Goal: Information Seeking & Learning: Learn about a topic

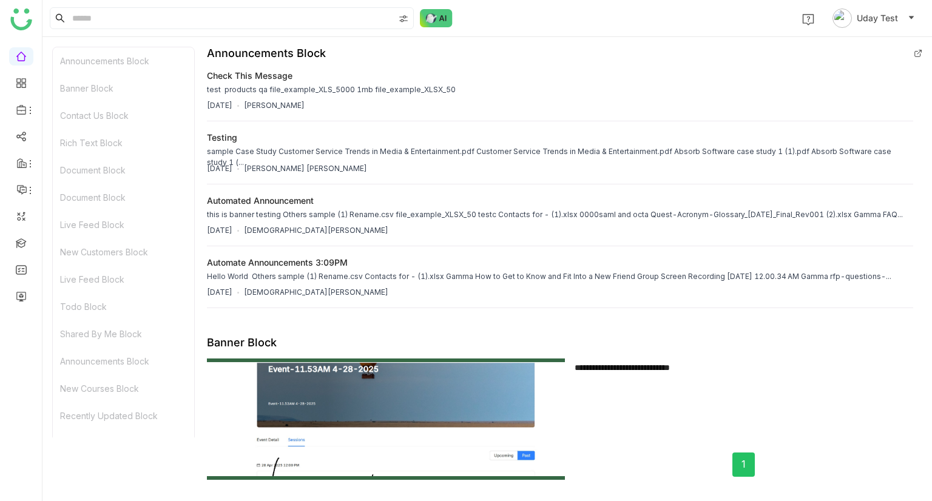
scroll to position [365, 0]
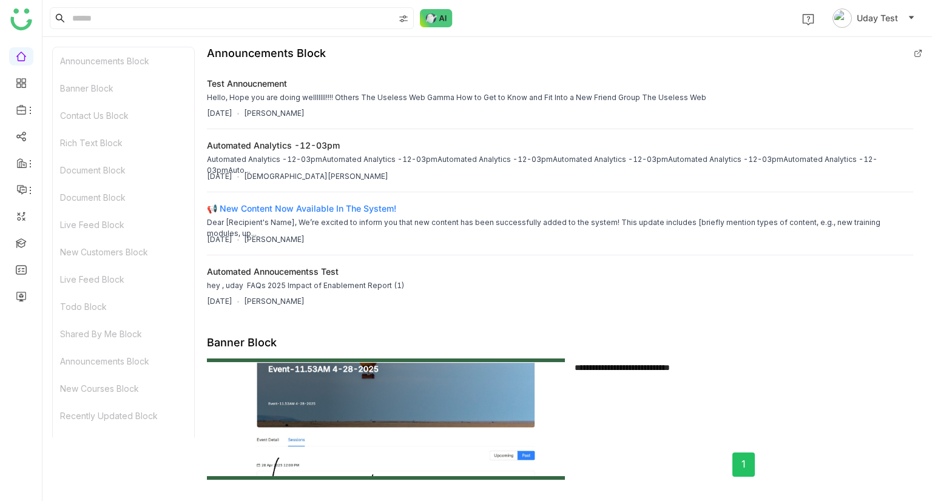
click at [529, 207] on div "📢 New Content Now Available in the System! Dear [Recipient's Name], We’re excit…" at bounding box center [560, 215] width 706 height 27
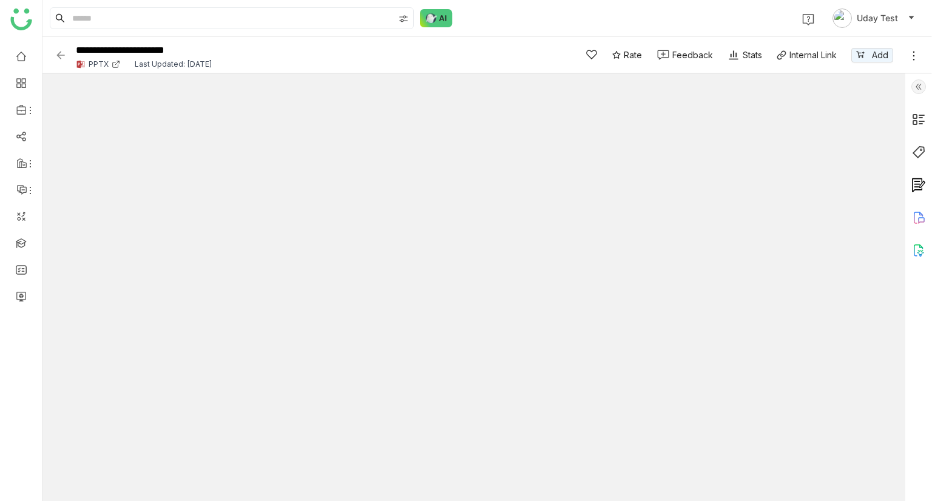
click at [920, 84] on img at bounding box center [918, 86] width 15 height 15
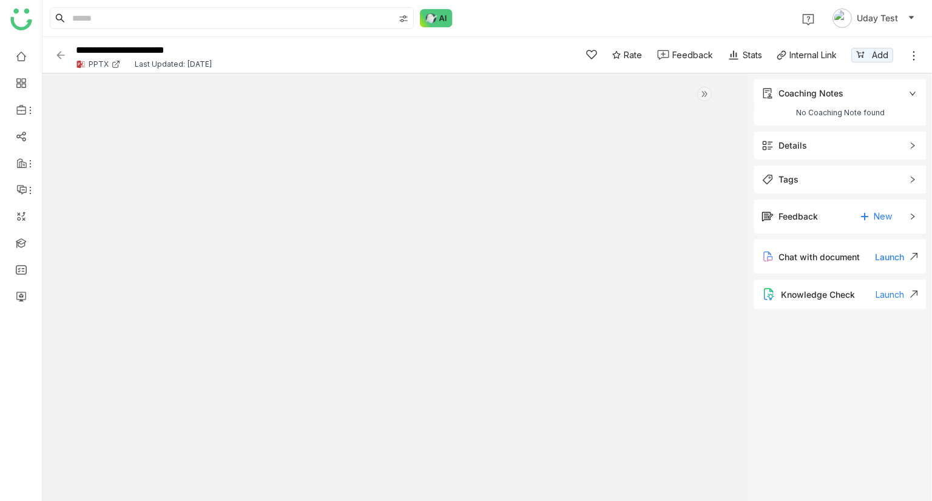
click at [850, 139] on span "Details" at bounding box center [831, 145] width 140 height 13
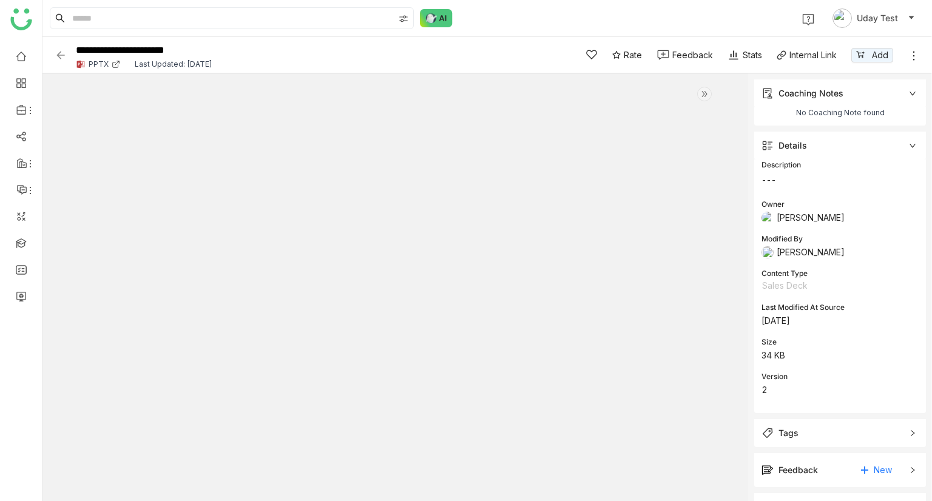
scroll to position [67, 0]
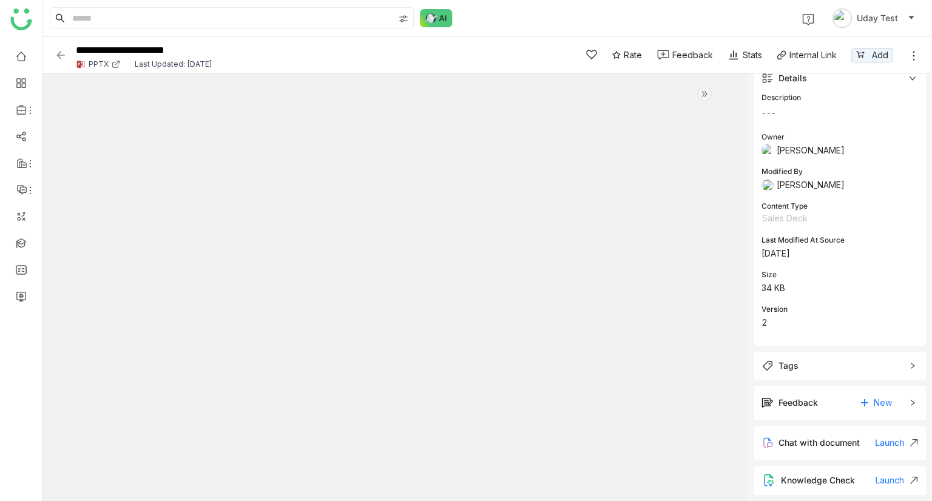
click at [706, 93] on img at bounding box center [704, 94] width 15 height 15
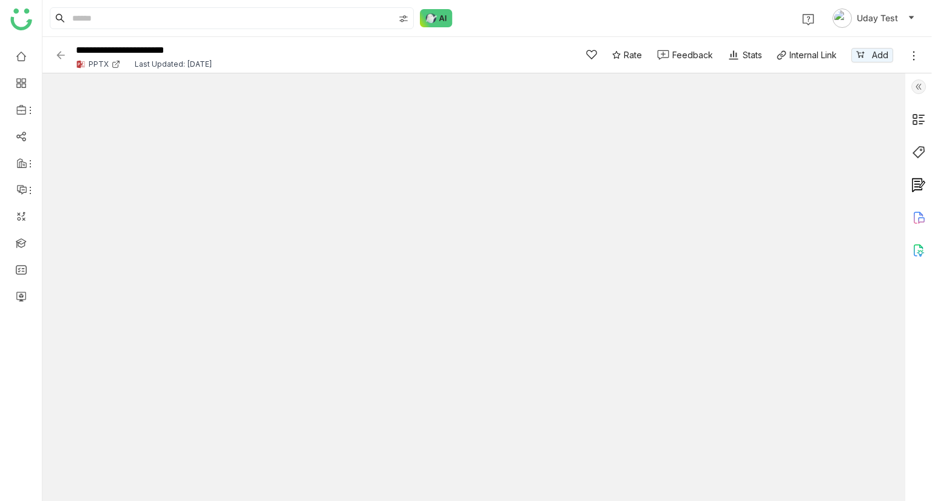
scroll to position [0, 0]
click at [55, 52] on img at bounding box center [61, 55] width 12 height 12
click at [60, 57] on img at bounding box center [61, 55] width 12 height 12
click at [62, 55] on img at bounding box center [61, 55] width 12 height 12
